Goal: Information Seeking & Learning: Learn about a topic

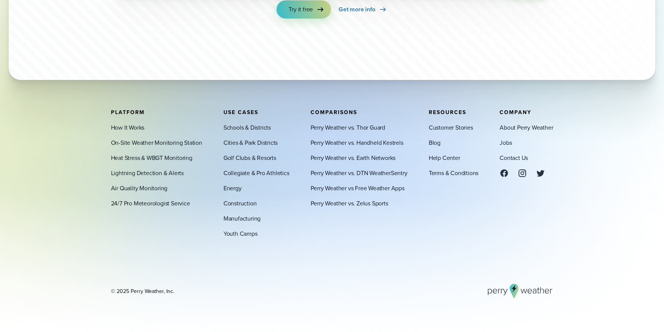
scroll to position [2675, 0]
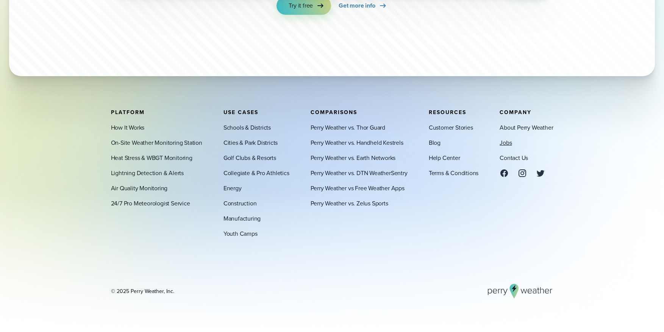
click at [501, 142] on link "Jobs" at bounding box center [505, 142] width 12 height 9
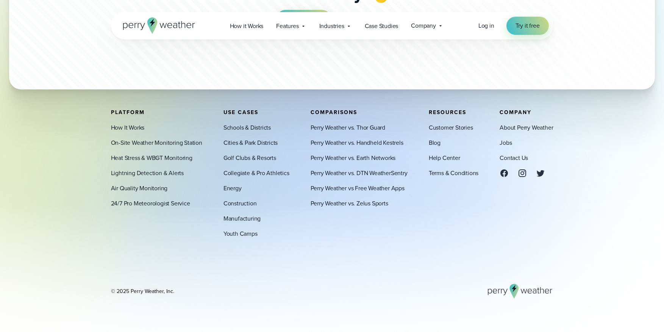
scroll to position [1960, 0]
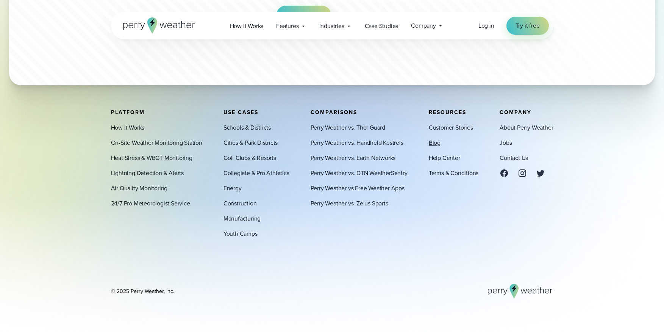
click at [432, 139] on link "Blog" at bounding box center [435, 142] width 12 height 9
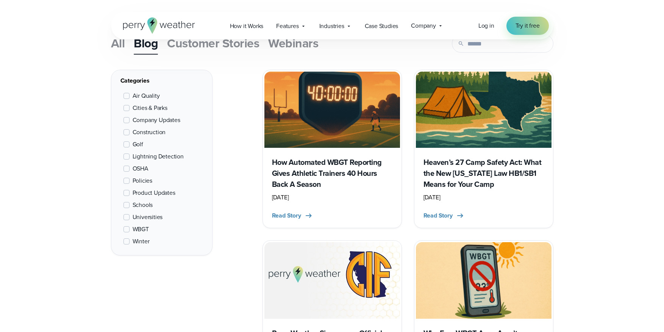
scroll to position [176, 0]
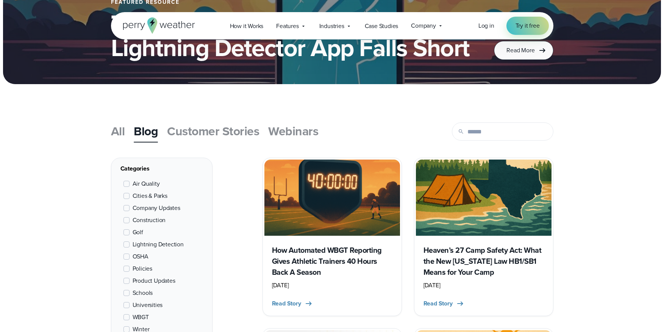
click at [184, 134] on span "Customer Stories" at bounding box center [213, 131] width 92 height 18
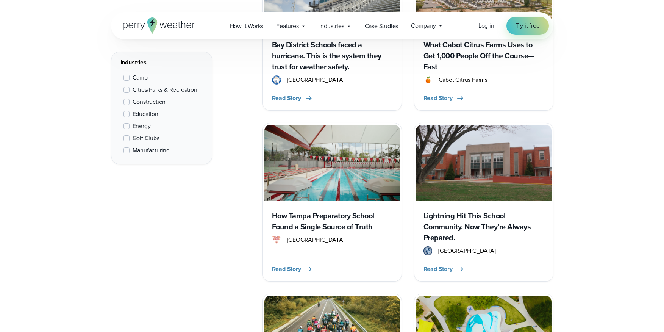
scroll to position [922, 0]
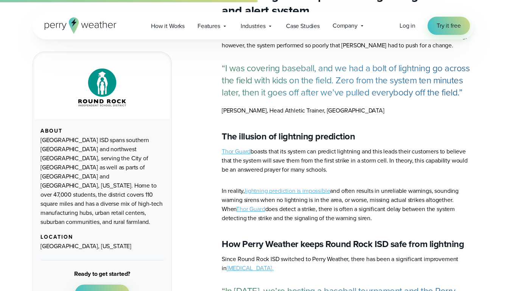
scroll to position [1055, 0]
